Goal: Find specific page/section: Find specific page/section

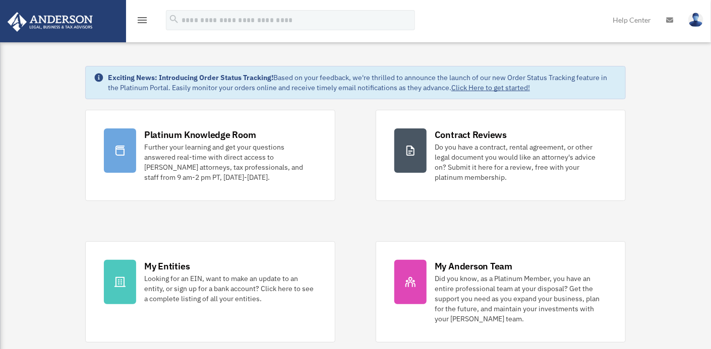
click at [141, 18] on icon "menu" at bounding box center [142, 20] width 12 height 12
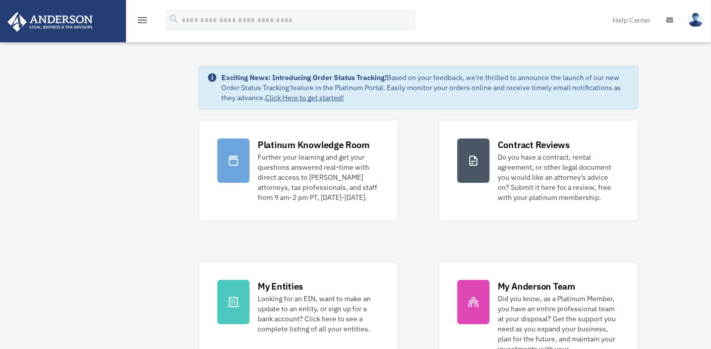
click at [698, 20] on img at bounding box center [695, 20] width 15 height 15
click at [545, 19] on div "menu search Site Menu add ramakumarrayasam@gmail.com My Profile Reset Password …" at bounding box center [356, 25] width 696 height 34
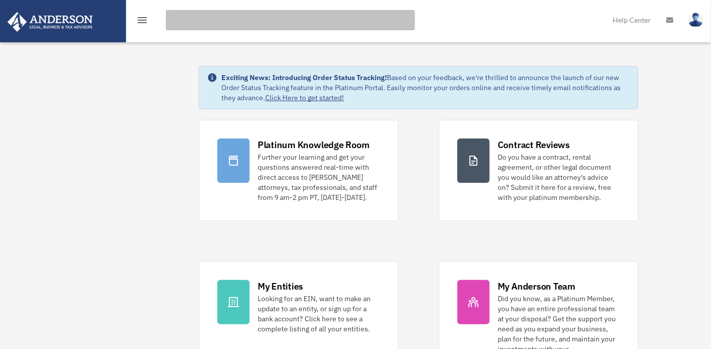
click at [184, 22] on input "search" at bounding box center [290, 20] width 249 height 20
type input "********"
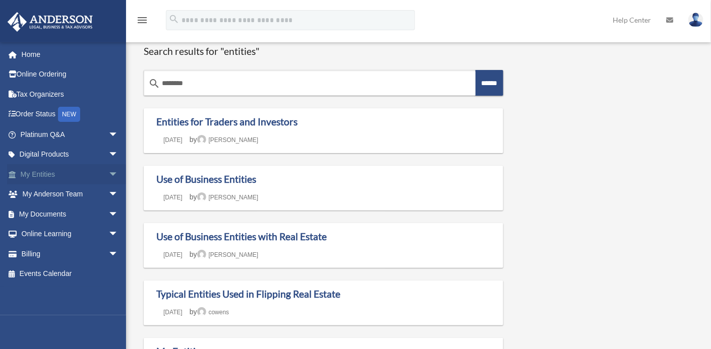
click at [48, 172] on link "My Entities arrow_drop_down" at bounding box center [70, 174] width 127 height 20
click at [108, 172] on span "arrow_drop_down" at bounding box center [118, 174] width 20 height 21
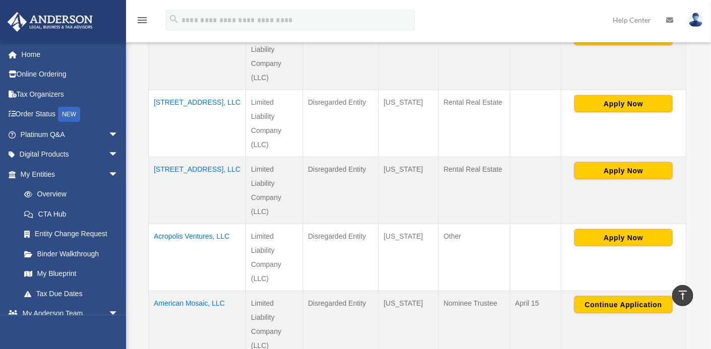
scroll to position [417, 0]
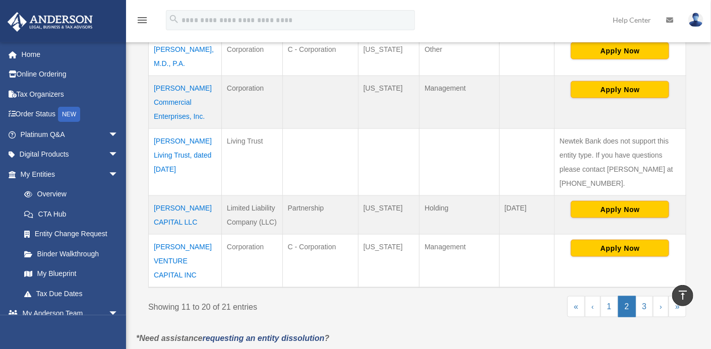
scroll to position [464, 0]
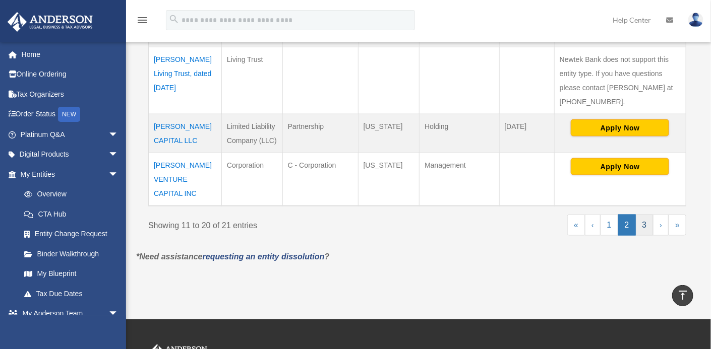
click at [649, 215] on link "3" at bounding box center [645, 225] width 18 height 21
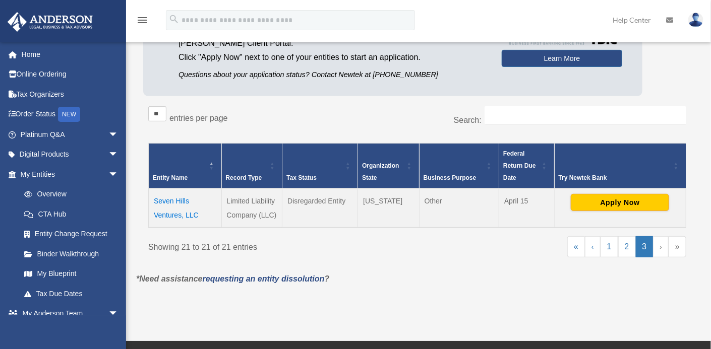
scroll to position [160, 0]
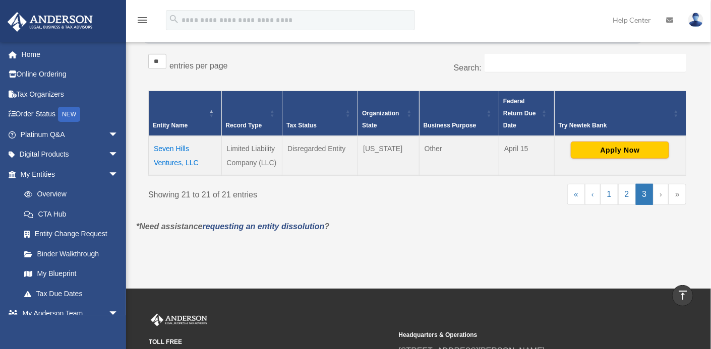
click at [167, 145] on td "Seven Hills Ventures, LLC" at bounding box center [185, 155] width 73 height 39
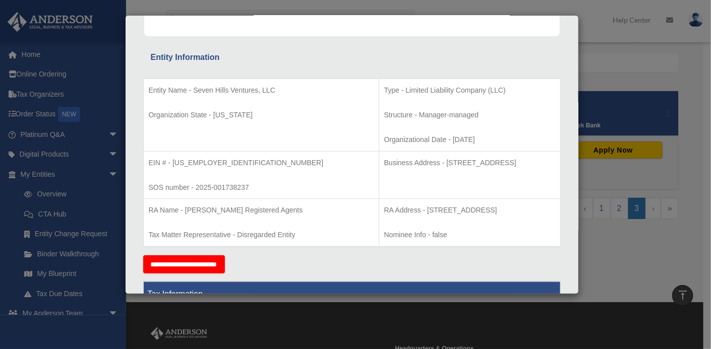
scroll to position [0, 0]
